Goal: Task Accomplishment & Management: Use online tool/utility

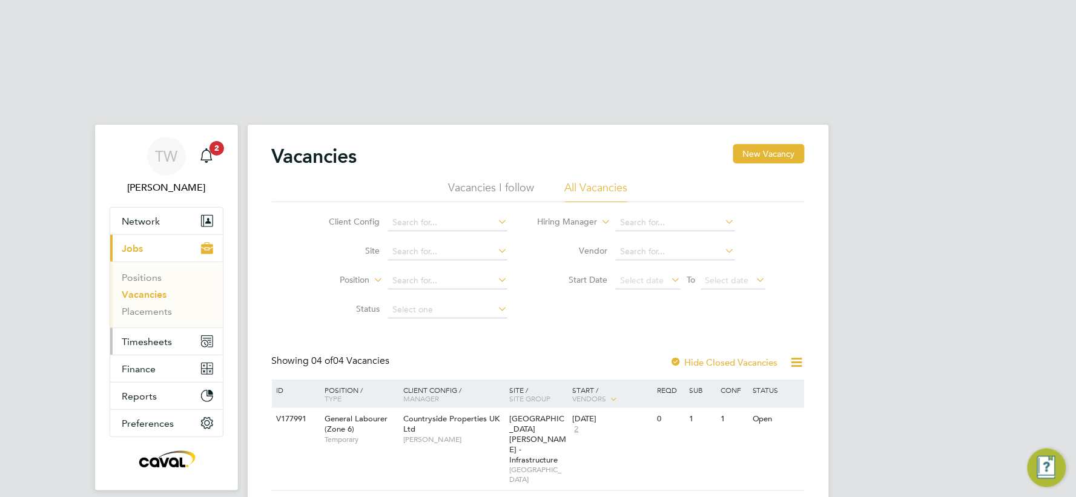
click at [142, 336] on span "Timesheets" at bounding box center [147, 342] width 50 height 12
click at [153, 336] on span "Timesheets" at bounding box center [147, 342] width 50 height 12
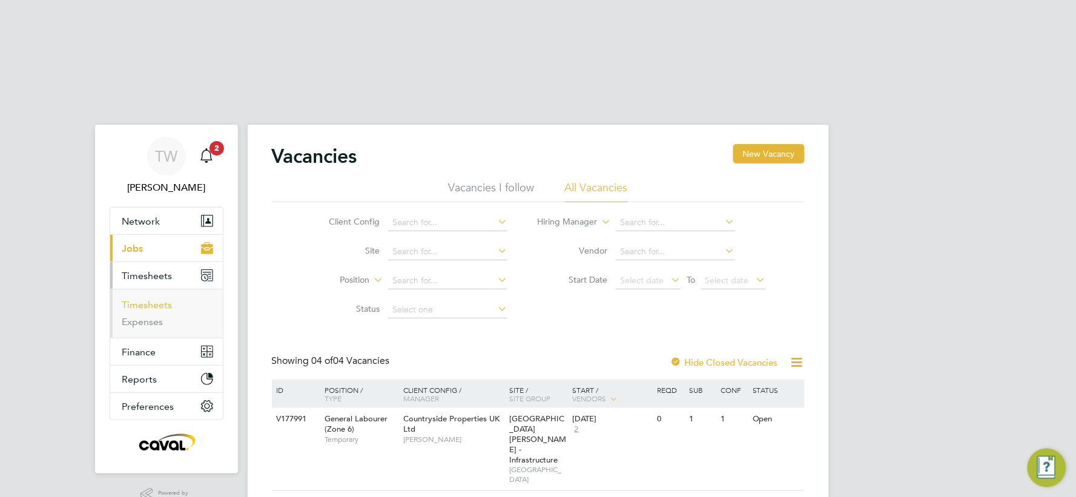
click at [164, 299] on link "Timesheets" at bounding box center [147, 305] width 50 height 12
